Goal: Obtain resource: Obtain resource

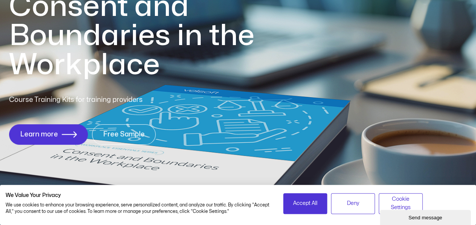
scroll to position [38, 0]
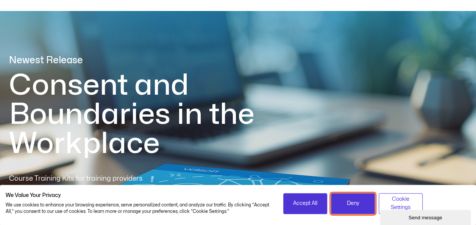
click at [347, 202] on span "Deny" at bounding box center [353, 203] width 13 height 8
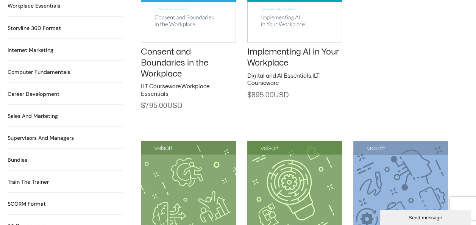
scroll to position [758, 0]
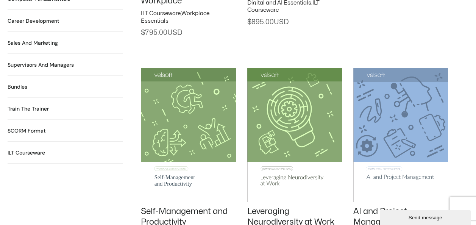
click at [21, 149] on h2 "ILT Courseware 530 Products" at bounding box center [27, 153] width 38 height 8
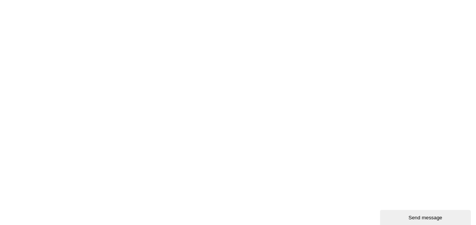
scroll to position [379, 0]
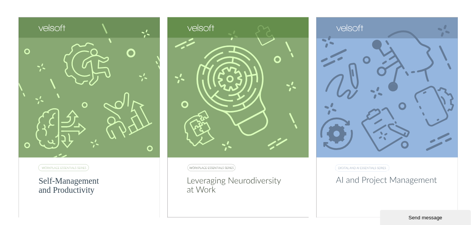
click at [354, 177] on img at bounding box center [386, 117] width 141 height 200
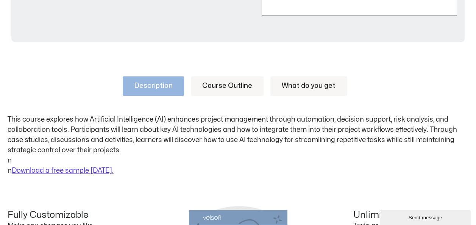
scroll to position [341, 0]
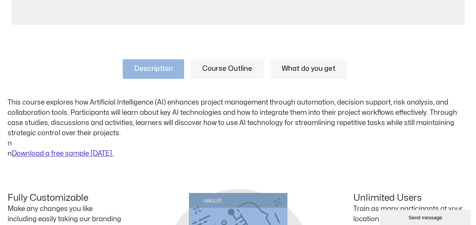
click at [59, 151] on link "Download a free sample [DATE]." at bounding box center [63, 153] width 102 height 6
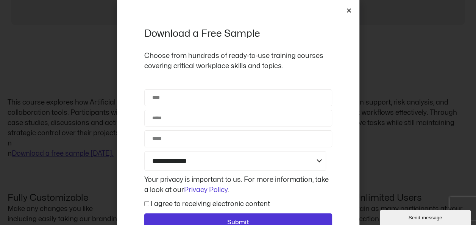
click at [383, 30] on div "**********" at bounding box center [238, 112] width 476 height 225
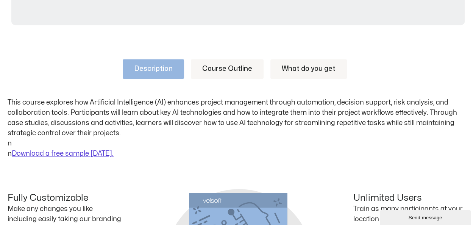
click at [215, 69] on link "Course Outline" at bounding box center [227, 69] width 73 height 20
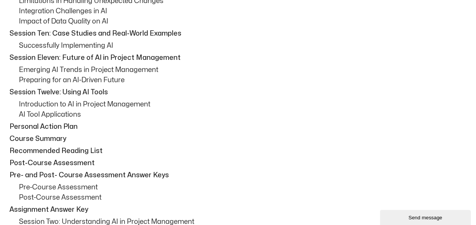
scroll to position [796, 0]
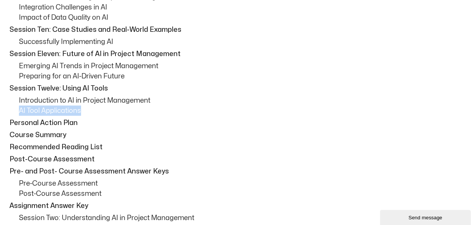
drag, startPoint x: 19, startPoint y: 111, endPoint x: 85, endPoint y: 111, distance: 65.9
click at [85, 111] on p "AI Tool Applications" at bounding box center [244, 111] width 450 height 10
drag, startPoint x: 83, startPoint y: 98, endPoint x: 94, endPoint y: 108, distance: 13.7
click at [94, 108] on div "Session One: Course Overview Course Overview Learning Objectives Pre-Assignment…" at bounding box center [238, 47] width 461 height 809
copy div "Project Management AI Tool Applications"
